Goal: Transaction & Acquisition: Purchase product/service

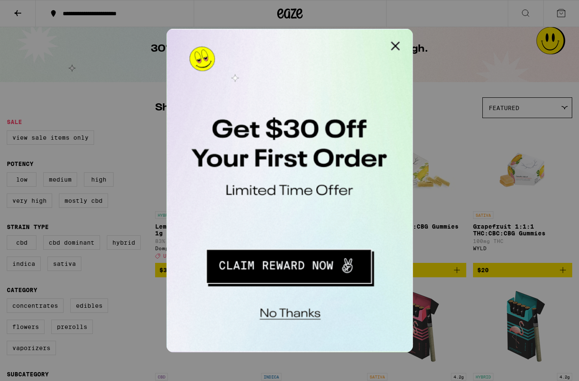
click at [274, 38] on button "Close Modal" at bounding box center [273, 37] width 17 height 17
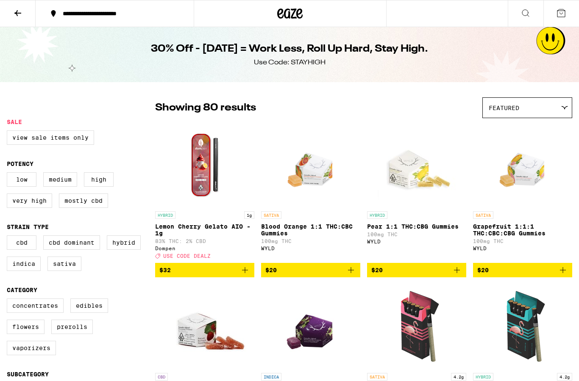
click at [560, 18] on icon at bounding box center [561, 13] width 10 height 10
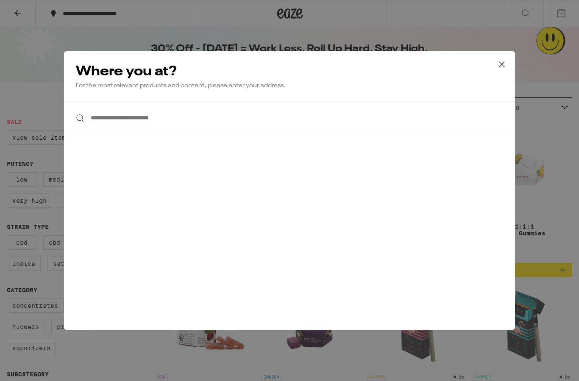
click at [503, 64] on icon at bounding box center [501, 64] width 13 height 13
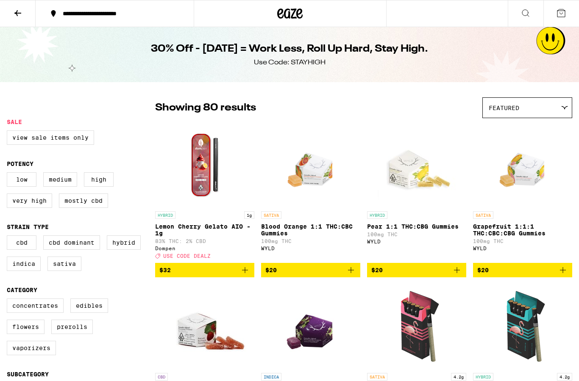
click at [275, 17] on div at bounding box center [290, 13] width 193 height 27
click at [290, 15] on icon at bounding box center [289, 13] width 25 height 15
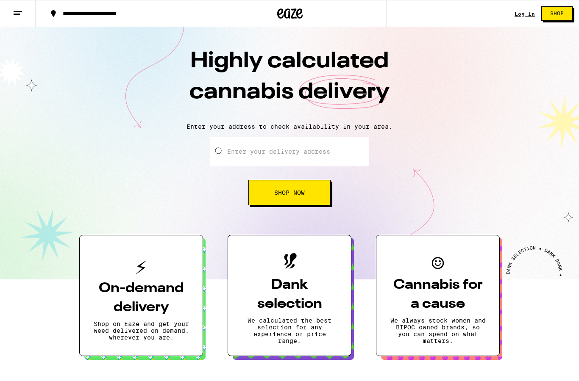
click at [525, 14] on link "Log In" at bounding box center [524, 14] width 20 height 6
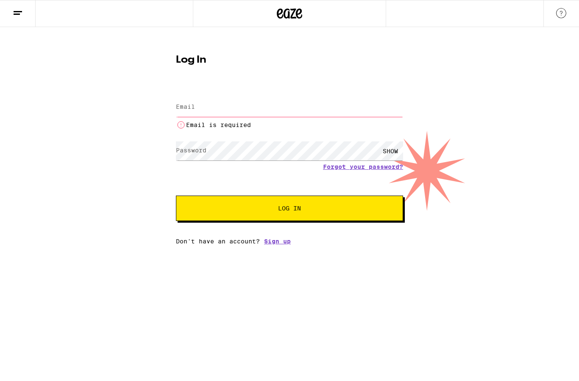
type input "[EMAIL_ADDRESS][DOMAIN_NAME]"
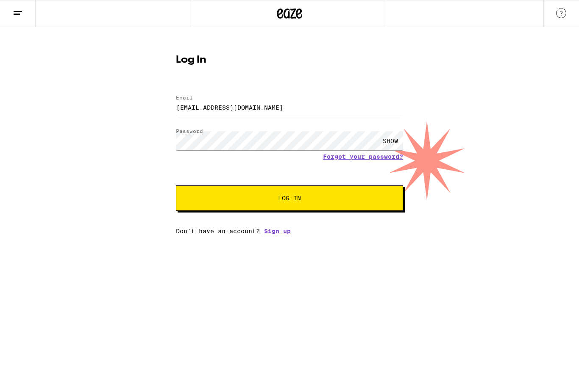
click at [275, 210] on button "Log In" at bounding box center [289, 198] width 227 height 25
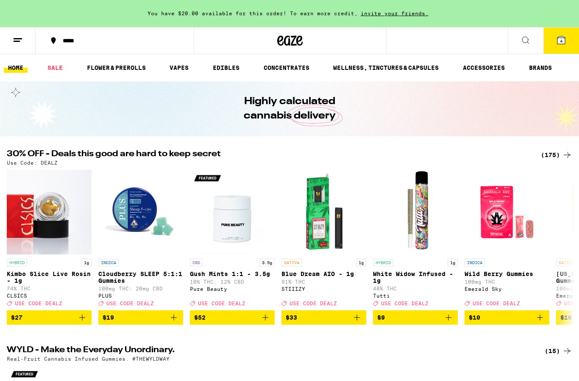
click at [568, 44] on button "4" at bounding box center [561, 41] width 36 height 26
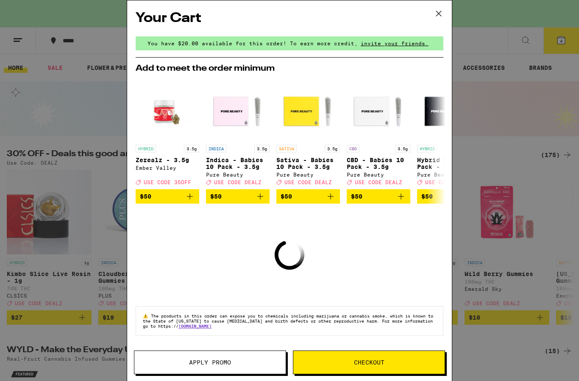
scroll to position [4, 0]
click at [439, 14] on icon at bounding box center [438, 13] width 5 height 5
